Goal: Consume media (video, audio)

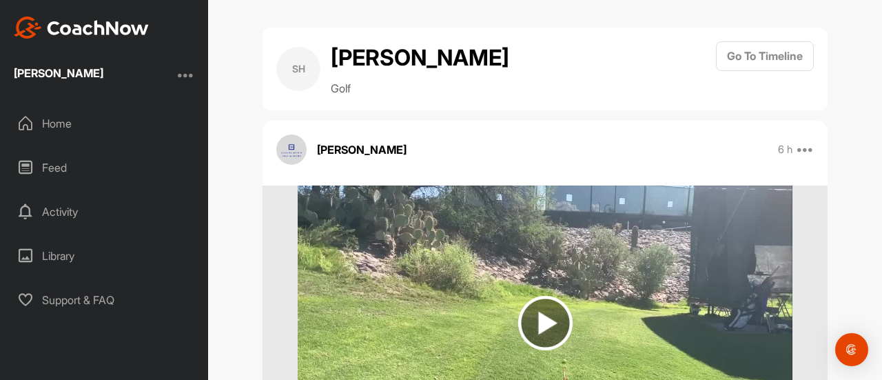
scroll to position [138, 0]
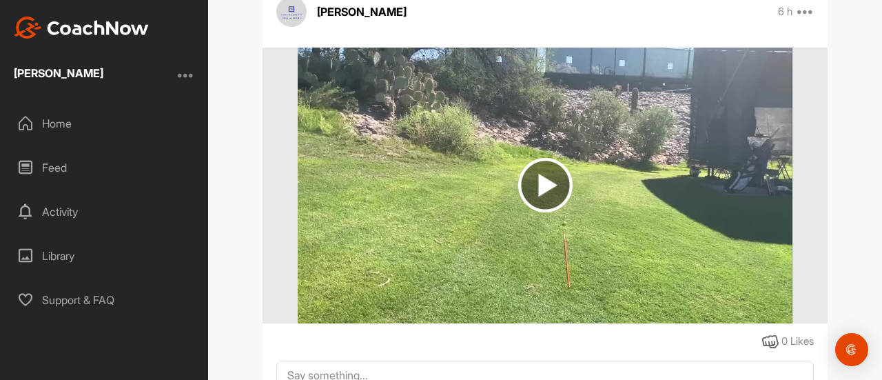
click at [541, 186] on img at bounding box center [545, 185] width 54 height 54
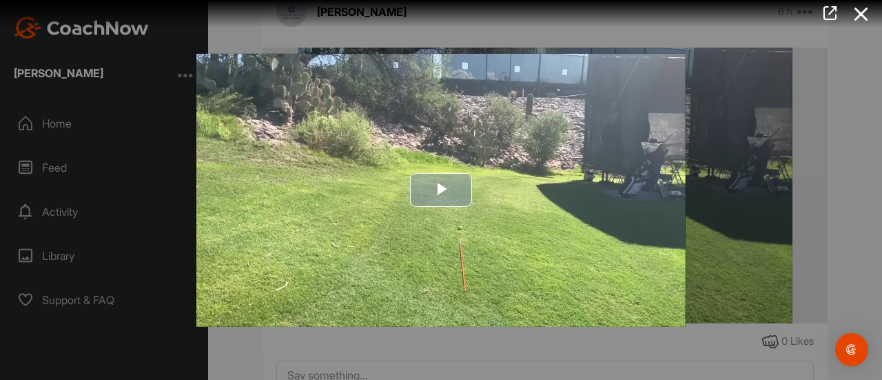
click at [441, 190] on span "Video Player" at bounding box center [441, 190] width 0 height 0
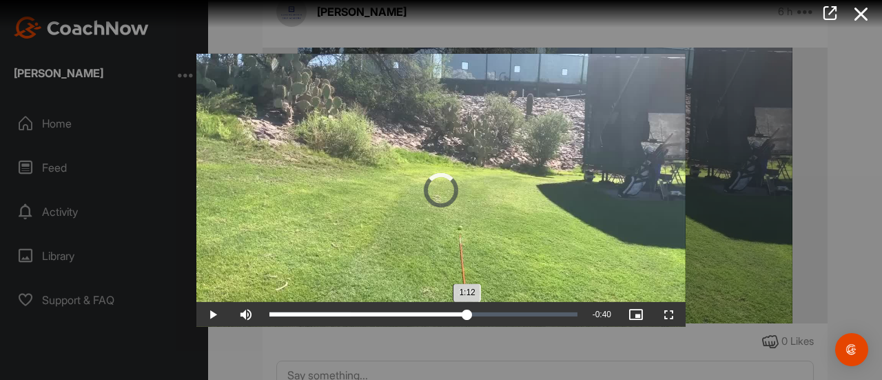
click at [467, 314] on div "Loaded : 26.38% 1:12 1:12" at bounding box center [424, 314] width 308 height 4
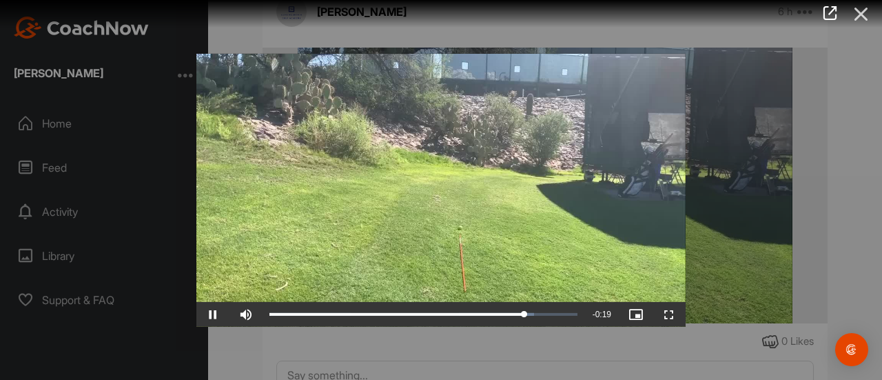
click at [863, 12] on icon at bounding box center [862, 14] width 32 height 26
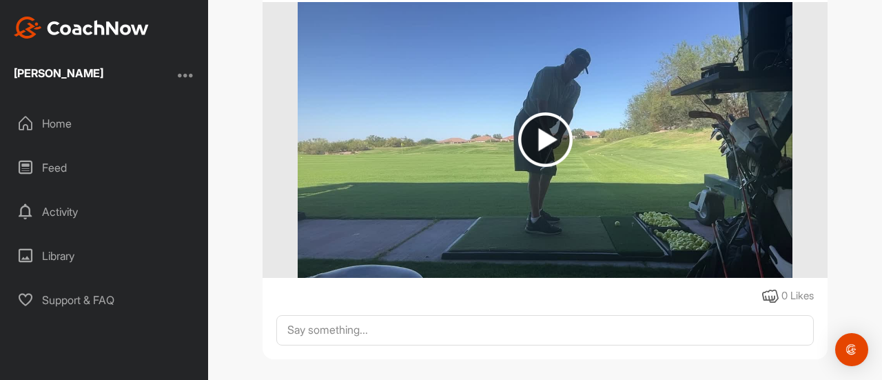
scroll to position [194, 0]
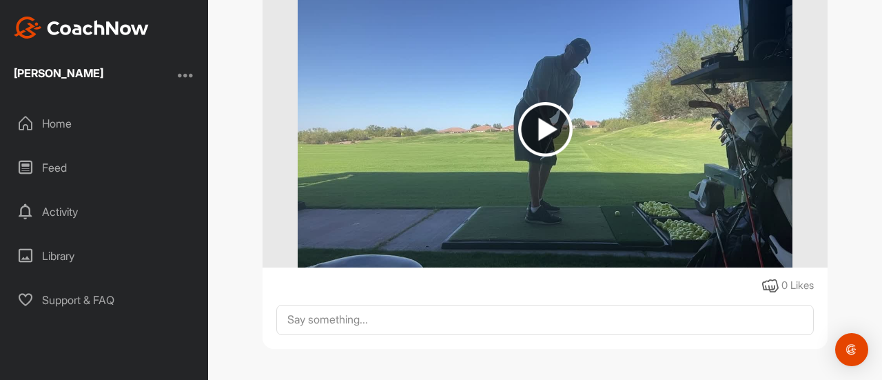
click at [544, 132] on img at bounding box center [545, 129] width 54 height 54
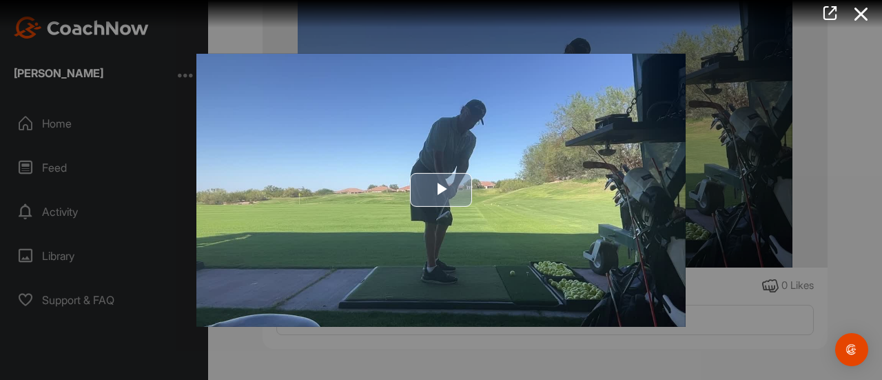
click at [441, 190] on span "Video Player" at bounding box center [441, 190] width 0 height 0
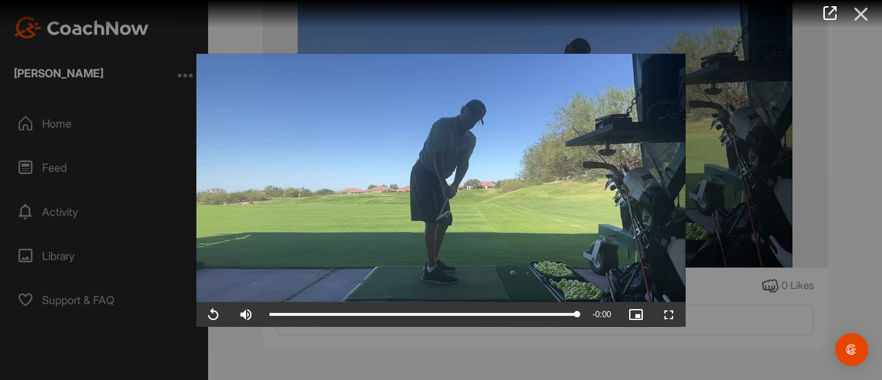
click at [862, 14] on icon at bounding box center [862, 14] width 32 height 26
